Goal: Information Seeking & Learning: Learn about a topic

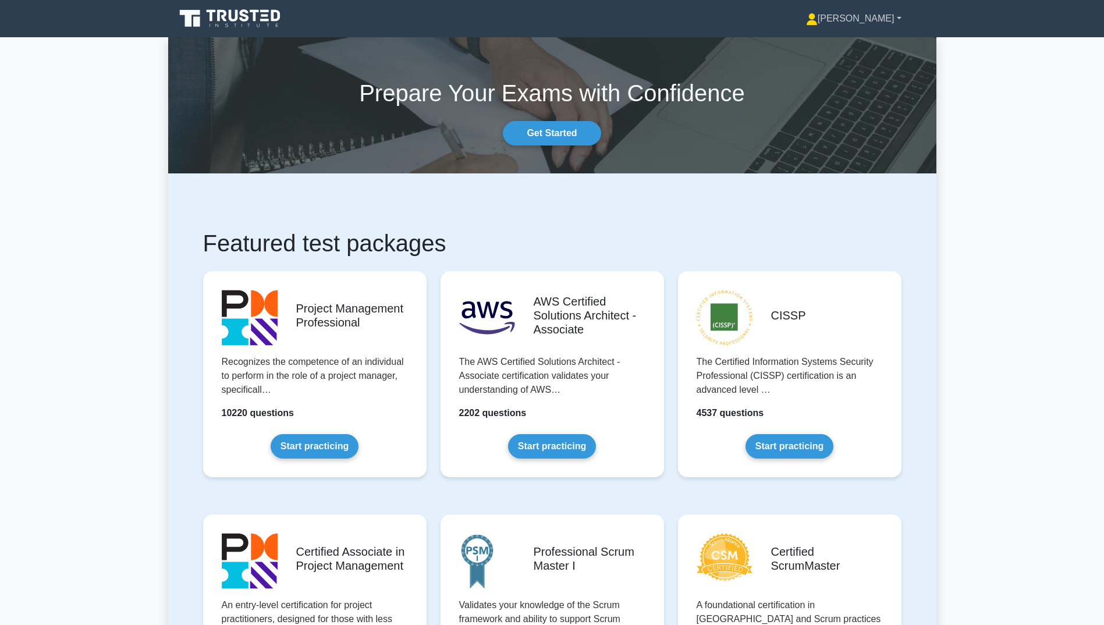
click at [890, 17] on link "[PERSON_NAME]" at bounding box center [853, 18] width 151 height 23
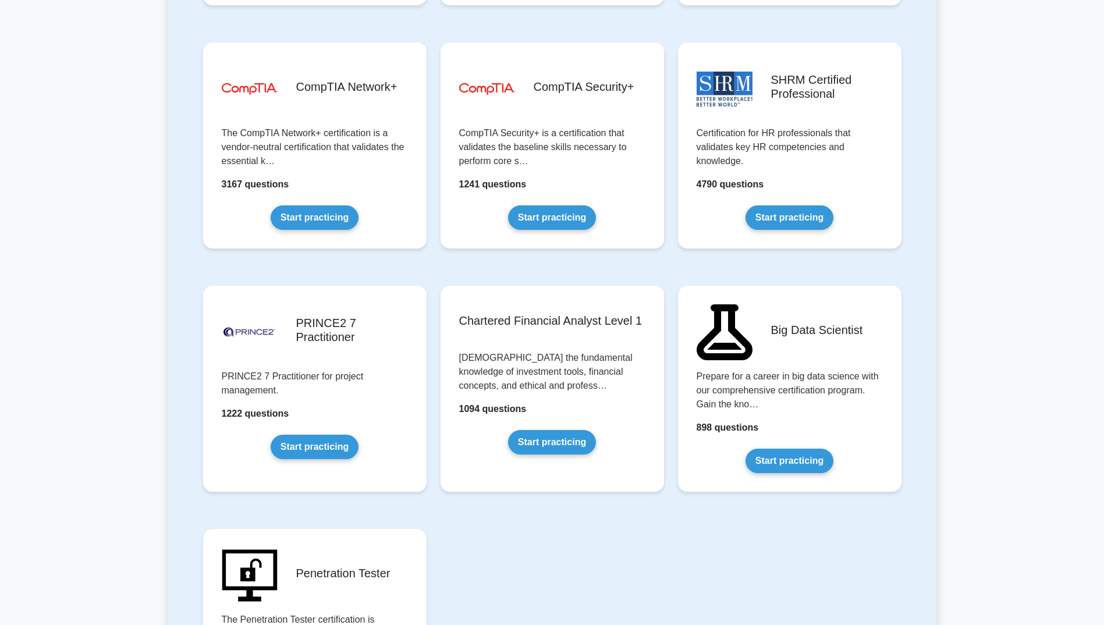
scroll to position [2176, 0]
click at [527, 427] on link "Start practicing" at bounding box center [552, 439] width 88 height 24
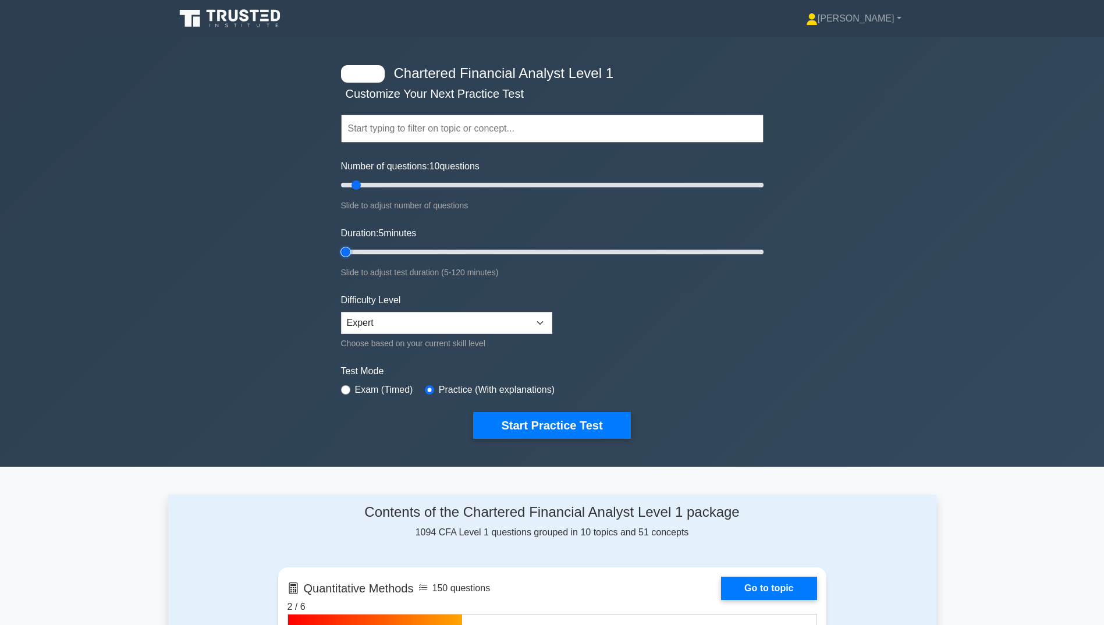
drag, startPoint x: 362, startPoint y: 253, endPoint x: 351, endPoint y: 253, distance: 11.1
type input "5"
click at [351, 253] on input "Duration: 5 minutes" at bounding box center [552, 252] width 423 height 14
drag, startPoint x: 355, startPoint y: 187, endPoint x: 345, endPoint y: 187, distance: 9.9
type input "5"
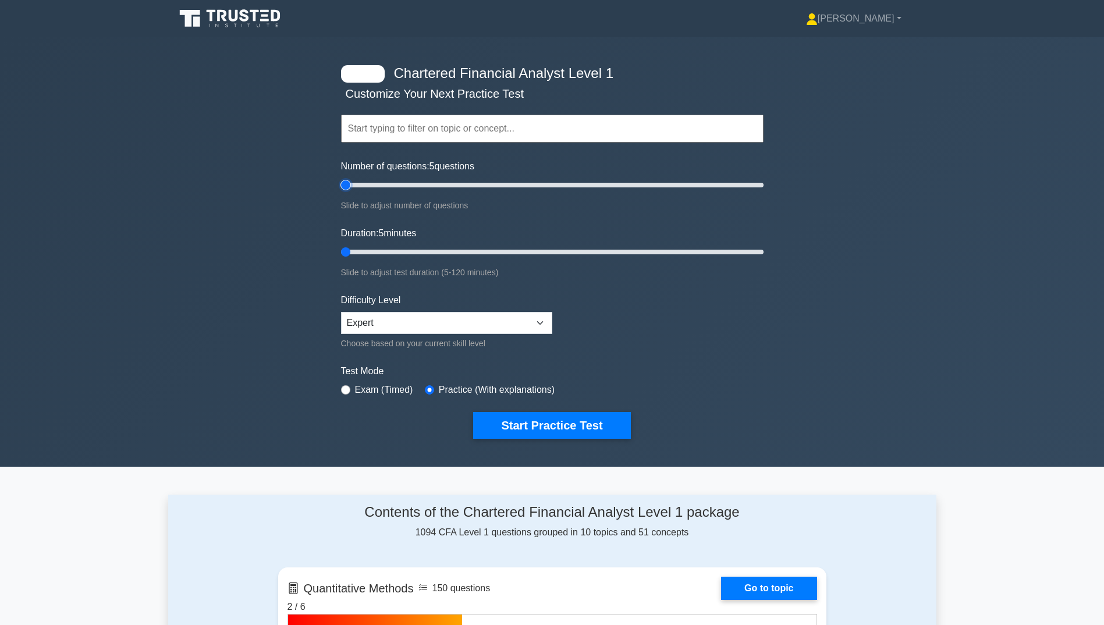
click at [345, 187] on input "Number of questions: 5 questions" at bounding box center [552, 185] width 423 height 14
click at [430, 320] on select "Beginner Intermediate Expert" at bounding box center [446, 323] width 211 height 22
select select "intermediate"
click at [341, 312] on select "Beginner Intermediate Expert" at bounding box center [446, 323] width 211 height 22
click at [551, 423] on button "Start Practice Test" at bounding box center [551, 425] width 157 height 27
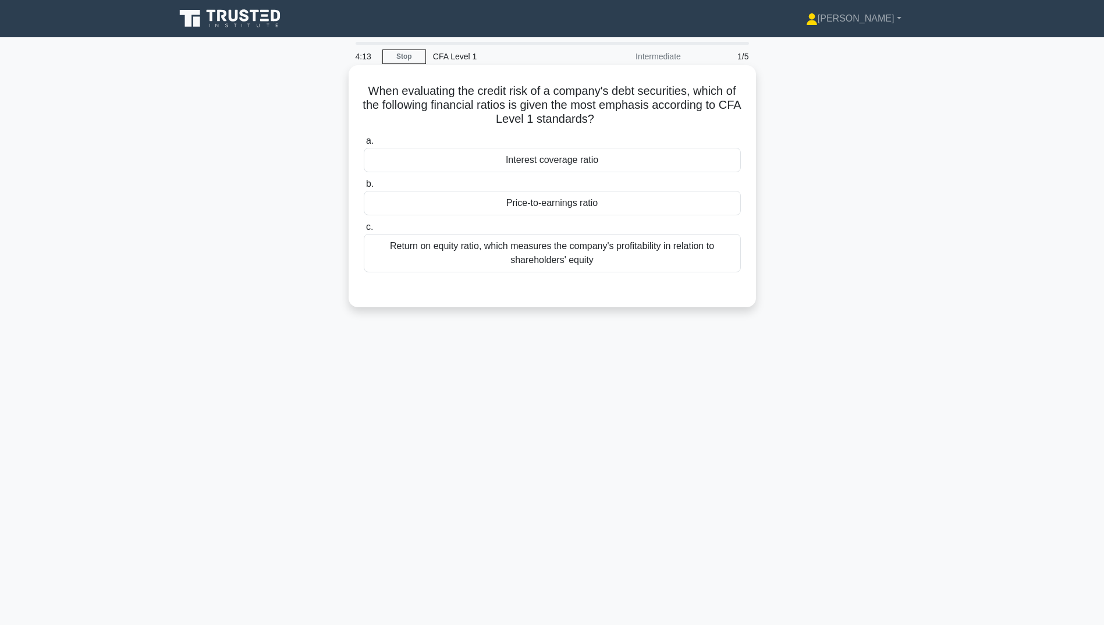
drag, startPoint x: 363, startPoint y: 92, endPoint x: 611, endPoint y: 117, distance: 249.2
click at [611, 117] on h5 "When evaluating the credit risk of a company's debt securities, which of the fo…" at bounding box center [552, 105] width 379 height 43
copy h5 "When evaluating the credit risk of a company's debt securities, which of the fo…"
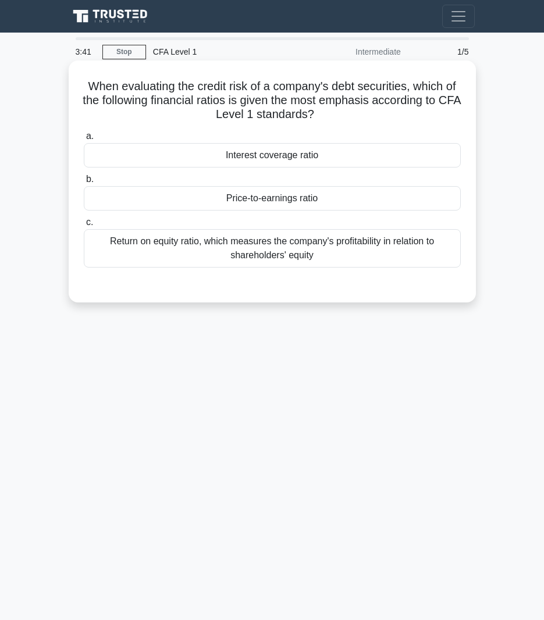
click at [254, 158] on div "Interest coverage ratio" at bounding box center [272, 155] width 377 height 24
click at [84, 140] on input "a. Interest coverage ratio" at bounding box center [84, 137] width 0 height 8
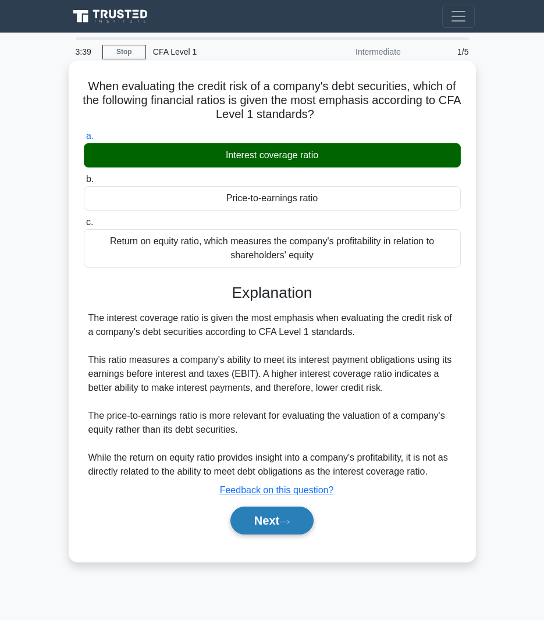
click at [283, 517] on button "Next" at bounding box center [271, 521] width 83 height 28
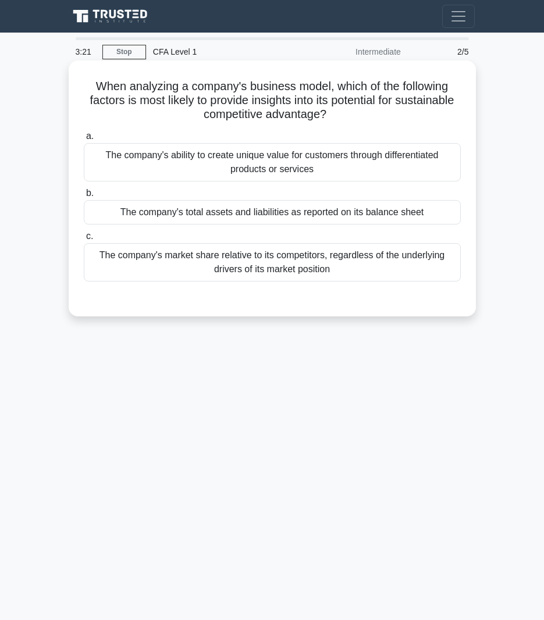
click at [273, 169] on div "The company's ability to create unique value for customers through differentiat…" at bounding box center [272, 162] width 377 height 38
click at [84, 140] on input "a. The company's ability to create unique value for customers through different…" at bounding box center [84, 137] width 0 height 8
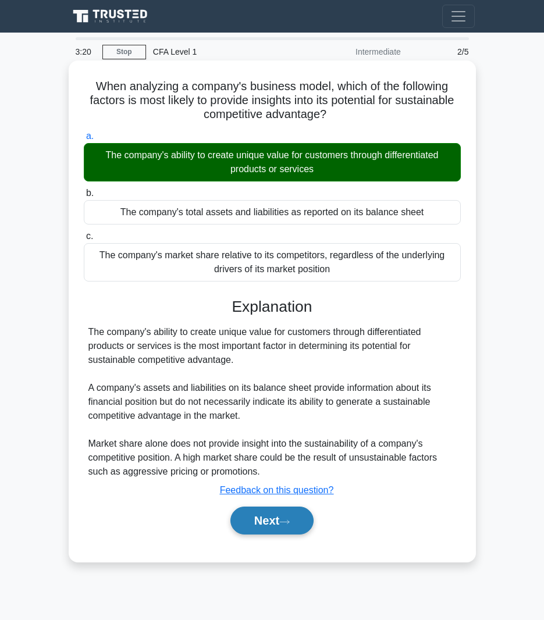
click at [281, 519] on button "Next" at bounding box center [271, 521] width 83 height 28
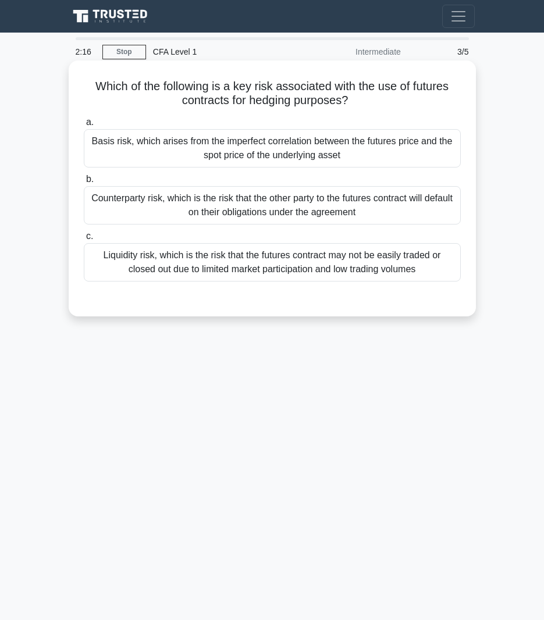
click at [277, 157] on div "Basis risk, which arises from the imperfect correlation between the futures pri…" at bounding box center [272, 148] width 377 height 38
click at [84, 126] on input "a. Basis risk, which arises from the imperfect correlation between the futures …" at bounding box center [84, 123] width 0 height 8
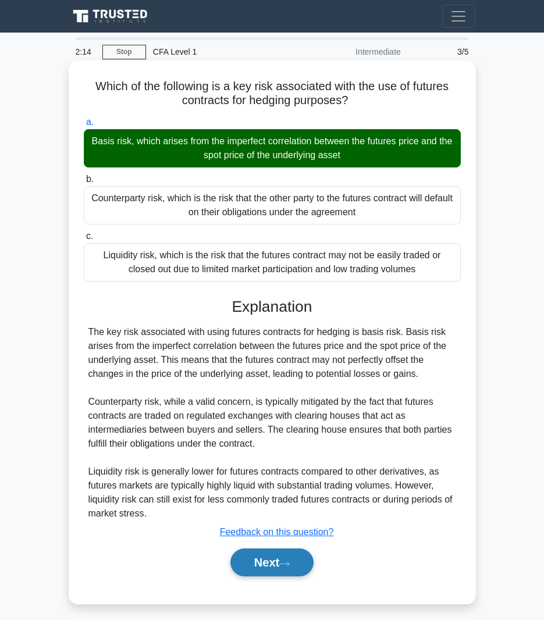
click at [282, 560] on button "Next" at bounding box center [271, 563] width 83 height 28
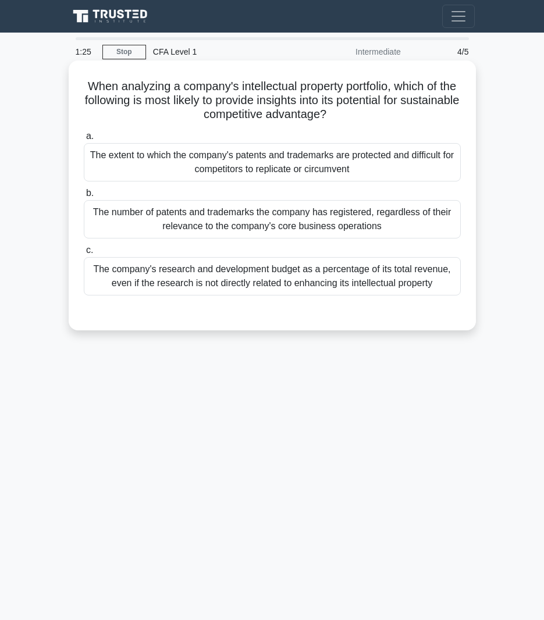
drag, startPoint x: 92, startPoint y: 88, endPoint x: 375, endPoint y: 115, distance: 284.7
click at [375, 115] on h5 "When analyzing a company's intellectual property portfolio, which of the follow…" at bounding box center [272, 100] width 379 height 43
click at [289, 155] on div "The extent to which the company's patents and trademarks are protected and diff…" at bounding box center [272, 162] width 377 height 38
click at [84, 140] on input "a. The extent to which the company's patents and trademarks are protected and d…" at bounding box center [84, 137] width 0 height 8
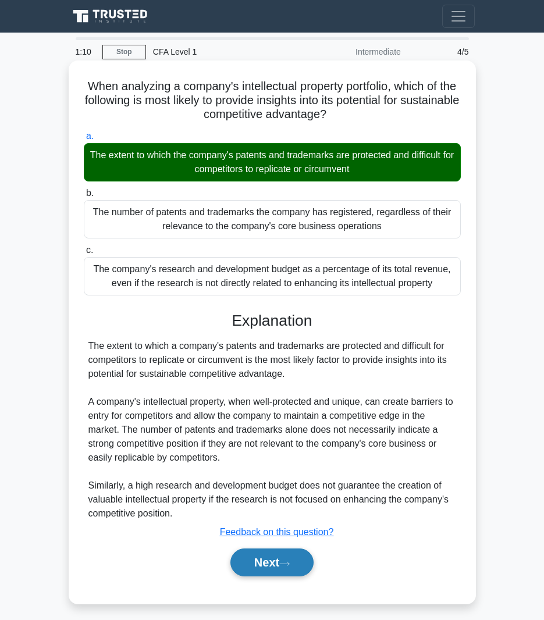
click at [281, 565] on button "Next" at bounding box center [271, 563] width 83 height 28
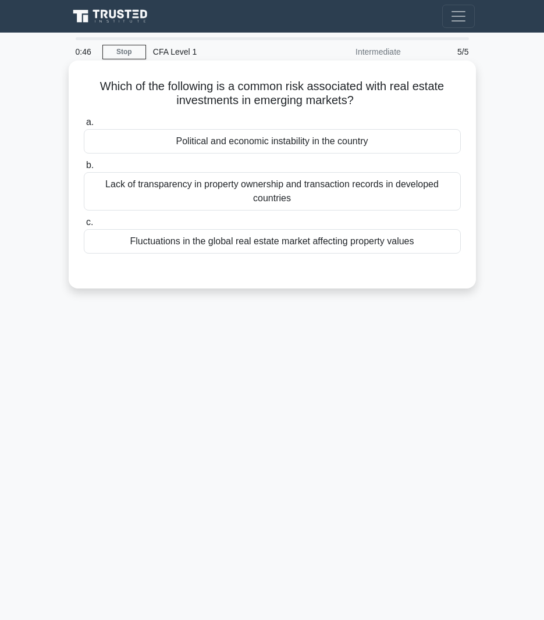
click at [274, 194] on div "Lack of transparency in property ownership and transaction records in developed…" at bounding box center [272, 191] width 377 height 38
click at [84, 169] on input "b. Lack of transparency in property ownership and transaction records in develo…" at bounding box center [84, 166] width 0 height 8
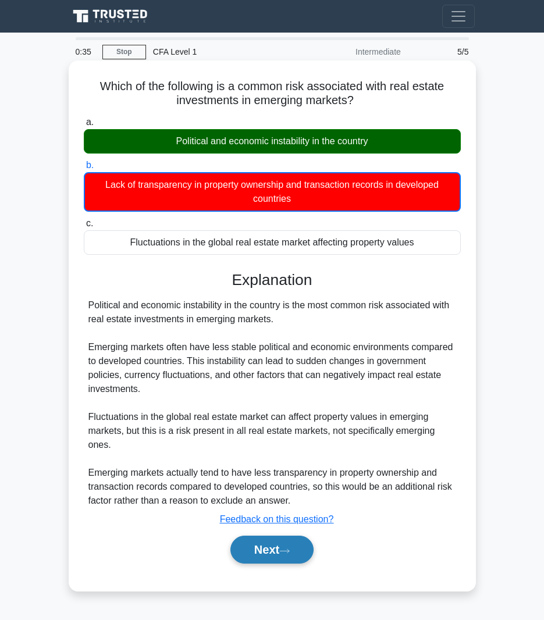
click at [272, 536] on button "Next" at bounding box center [271, 550] width 83 height 28
